Goal: Transaction & Acquisition: Book appointment/travel/reservation

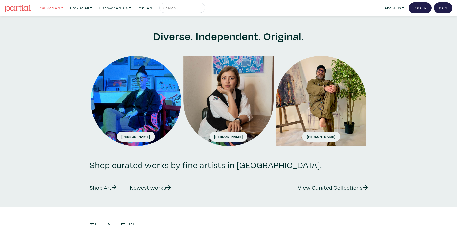
click at [62, 8] on link "Featured Art" at bounding box center [50, 8] width 30 height 10
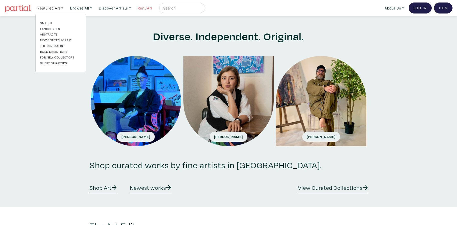
click at [151, 8] on link "Rent Art" at bounding box center [145, 8] width 19 height 10
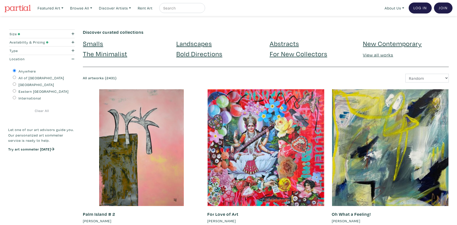
click at [15, 84] on input "[GEOGRAPHIC_DATA]" at bounding box center [14, 84] width 3 height 3
radio input "true"
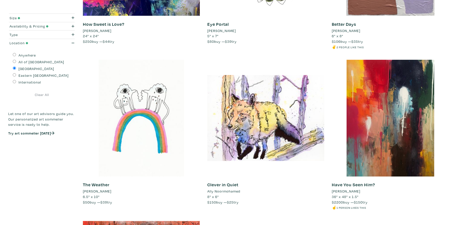
scroll to position [831, 0]
